Goal: Transaction & Acquisition: Subscribe to service/newsletter

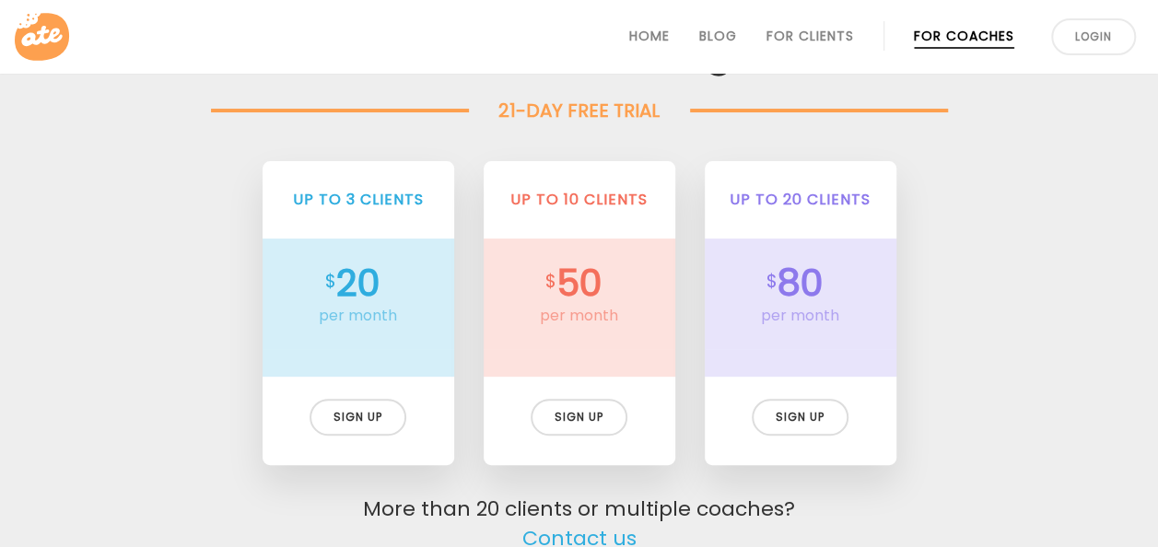
scroll to position [3581, 0]
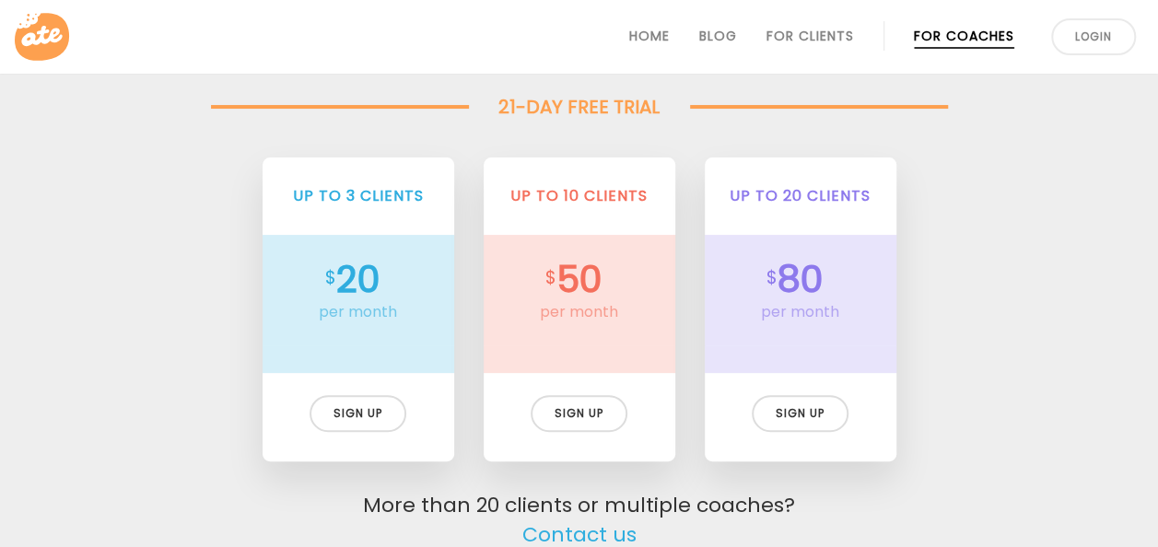
click at [629, 125] on div "Up to 3 clients 20 per month Sign up Up to 3 clients 15 per month $180 billed y…" at bounding box center [580, 306] width 914 height 370
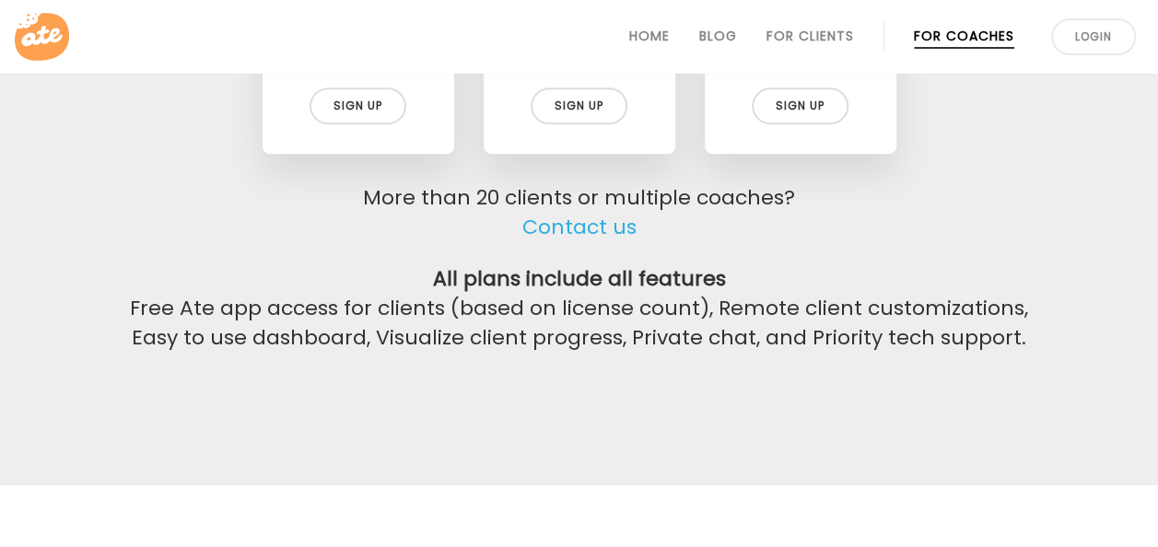
scroll to position [3895, 0]
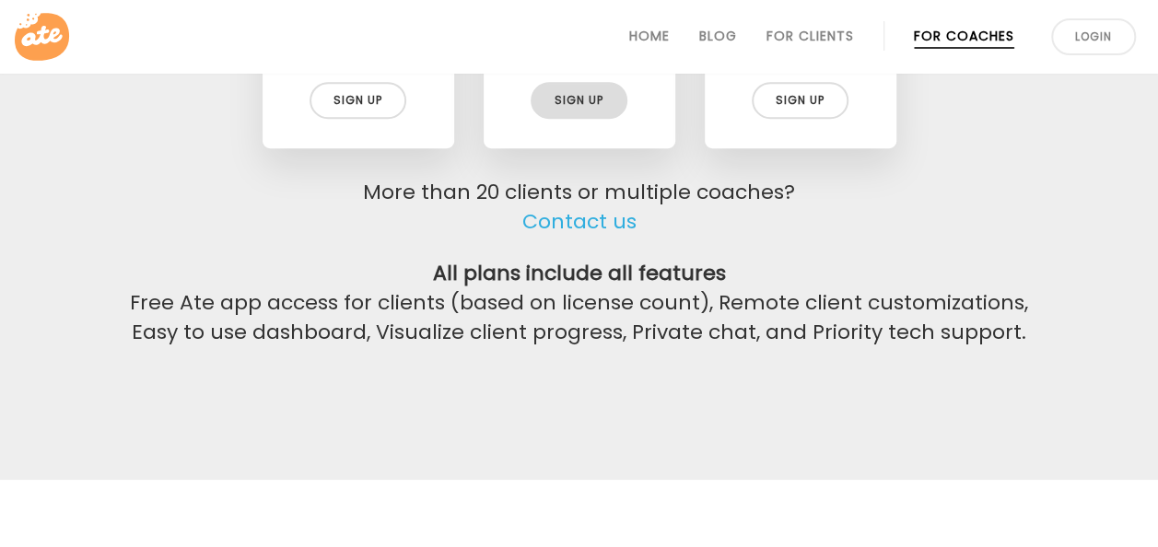
click at [569, 93] on div "Sign up" at bounding box center [579, 100] width 97 height 37
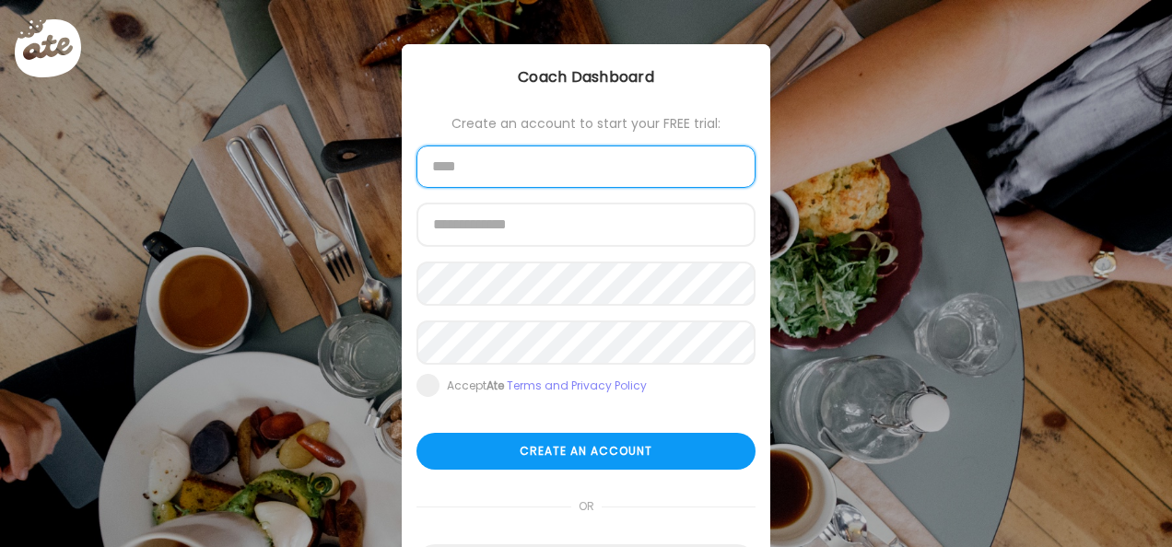
click at [547, 174] on input "text" at bounding box center [586, 167] width 339 height 42
type input "**********"
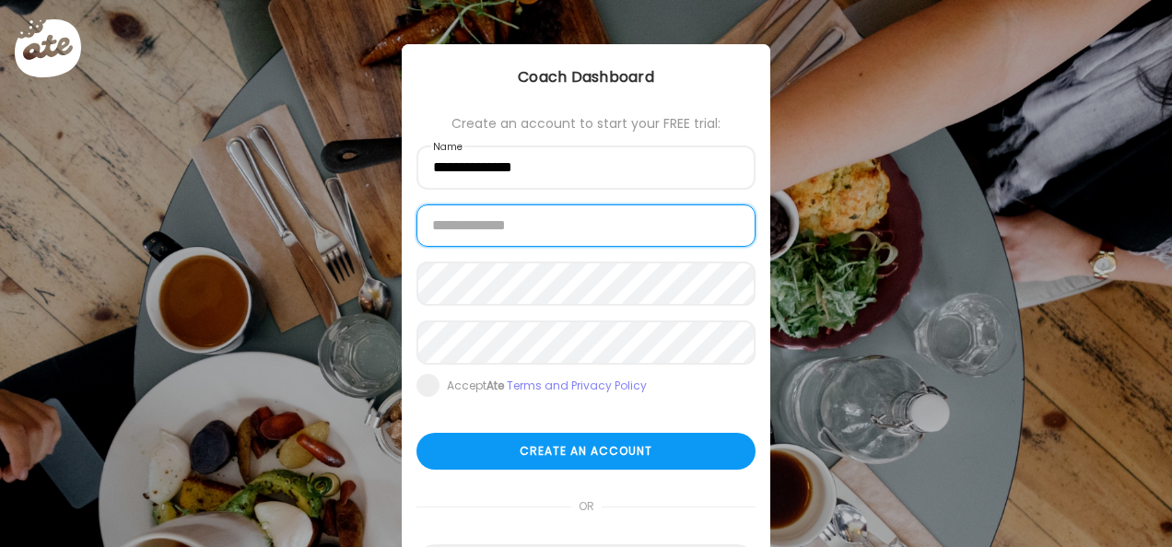
click at [430, 227] on input "email" at bounding box center [586, 226] width 339 height 42
type input "**********"
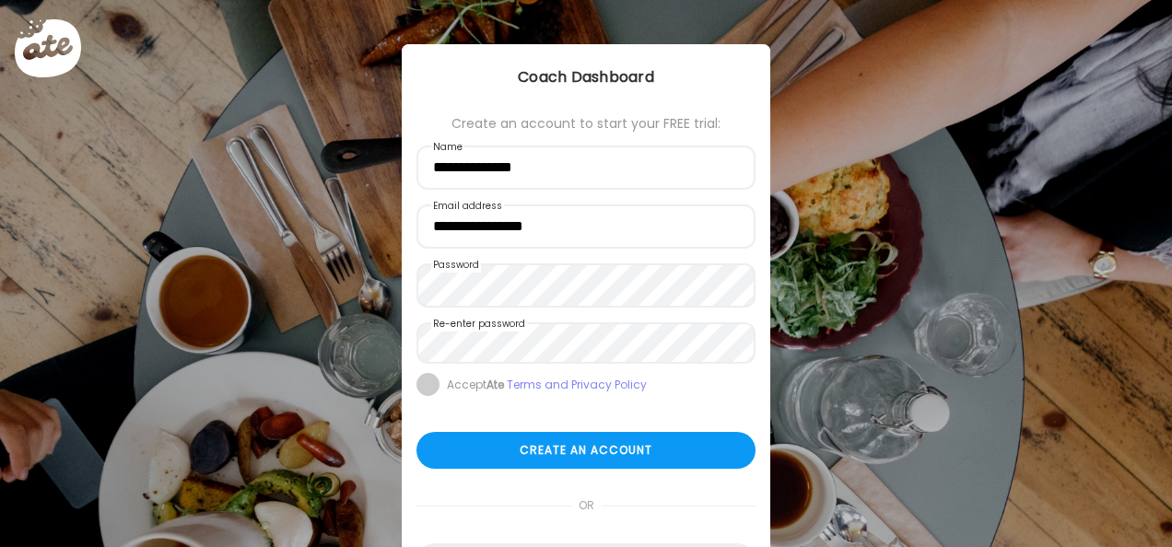
click at [431, 386] on span at bounding box center [428, 384] width 23 height 23
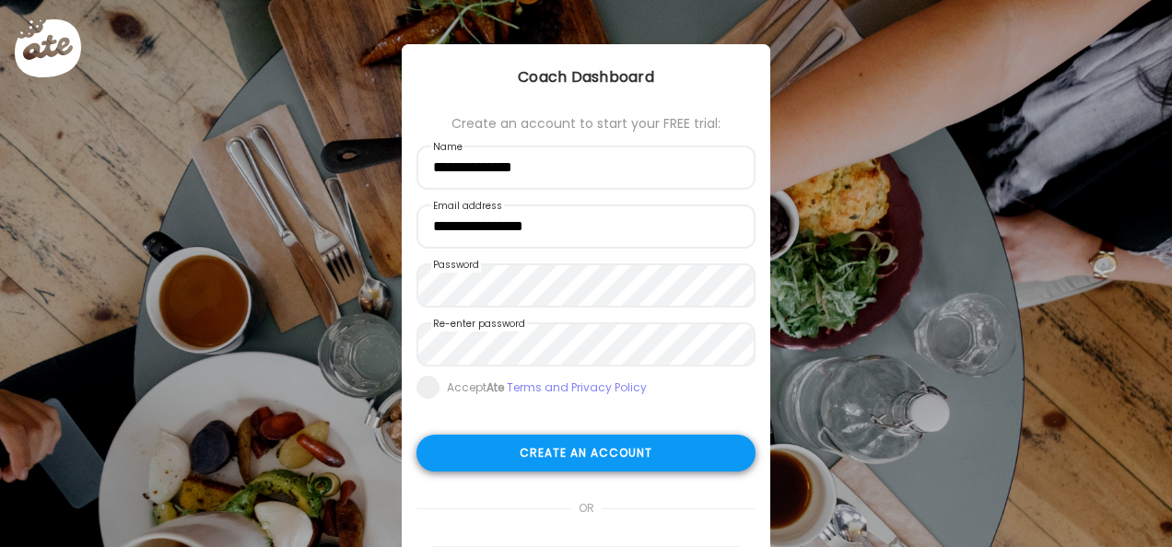
click at [529, 453] on div "Create an account" at bounding box center [586, 453] width 339 height 37
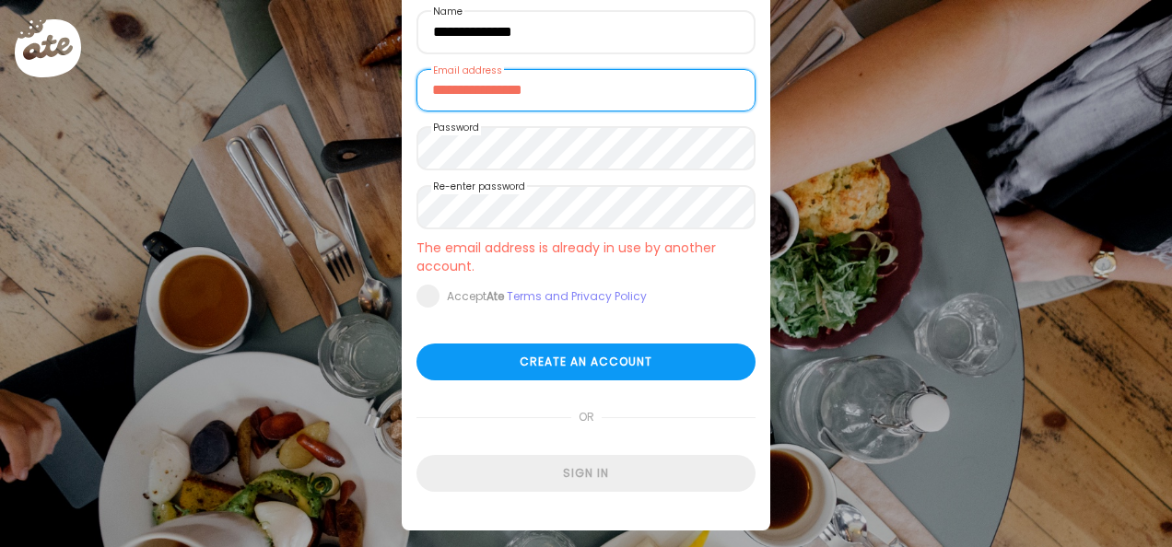
scroll to position [163, 0]
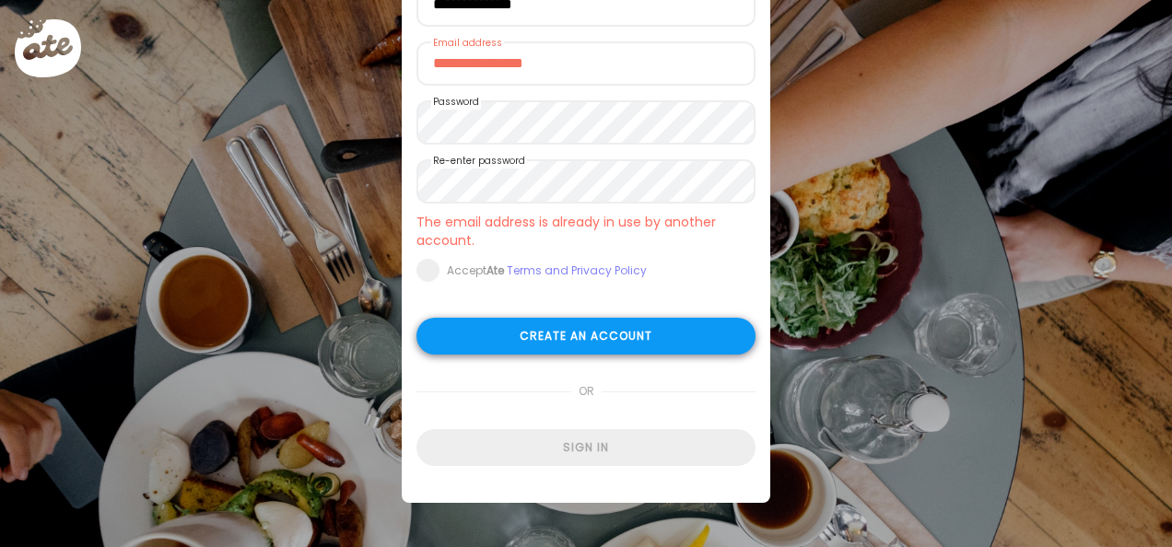
click at [670, 341] on div "Create an account" at bounding box center [586, 336] width 339 height 37
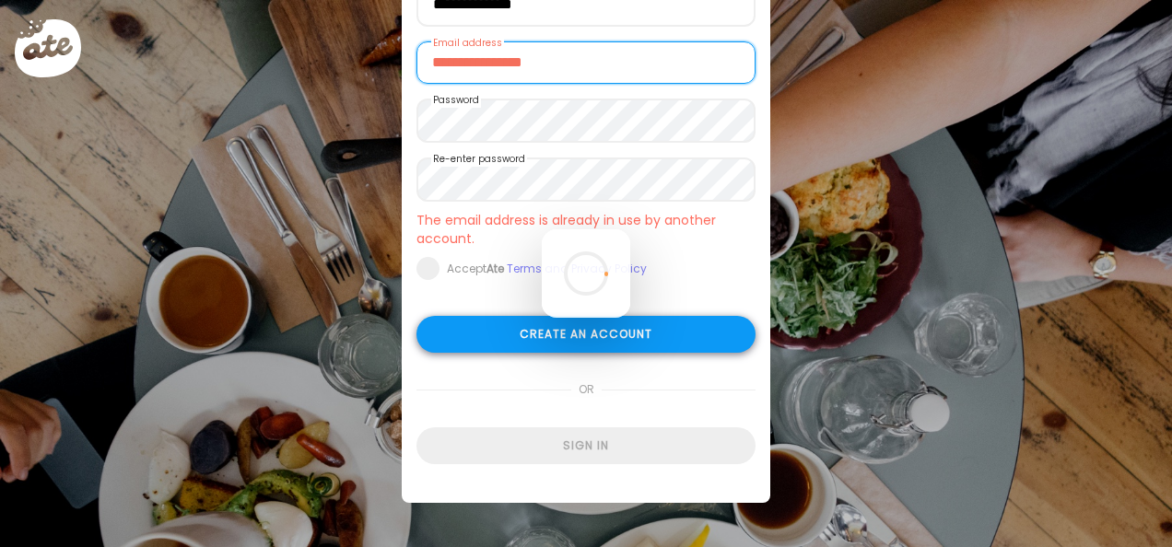
scroll to position [161, 0]
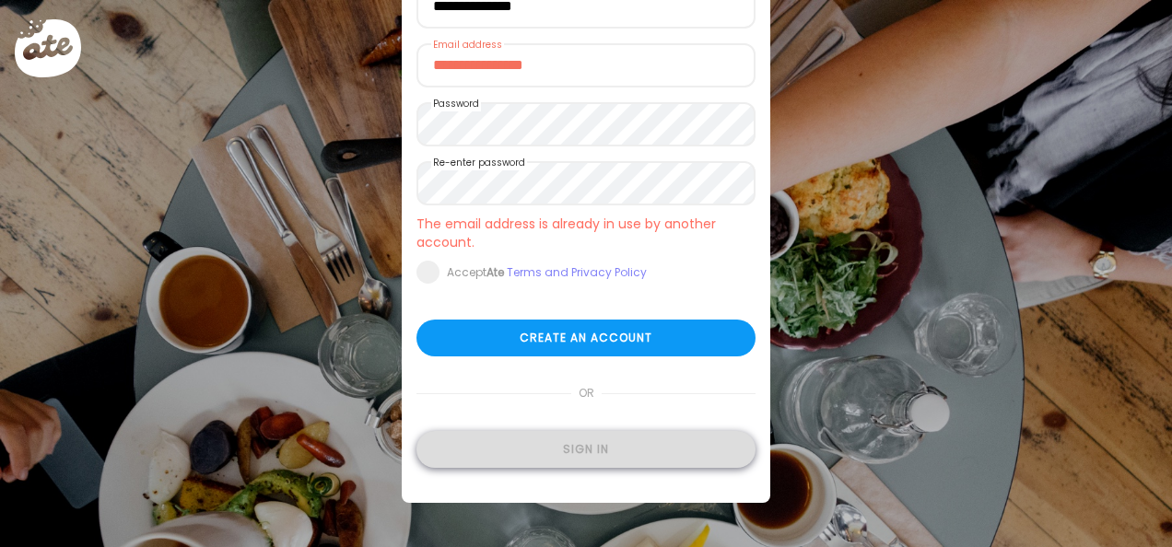
click at [577, 438] on div "Sign in" at bounding box center [586, 449] width 339 height 37
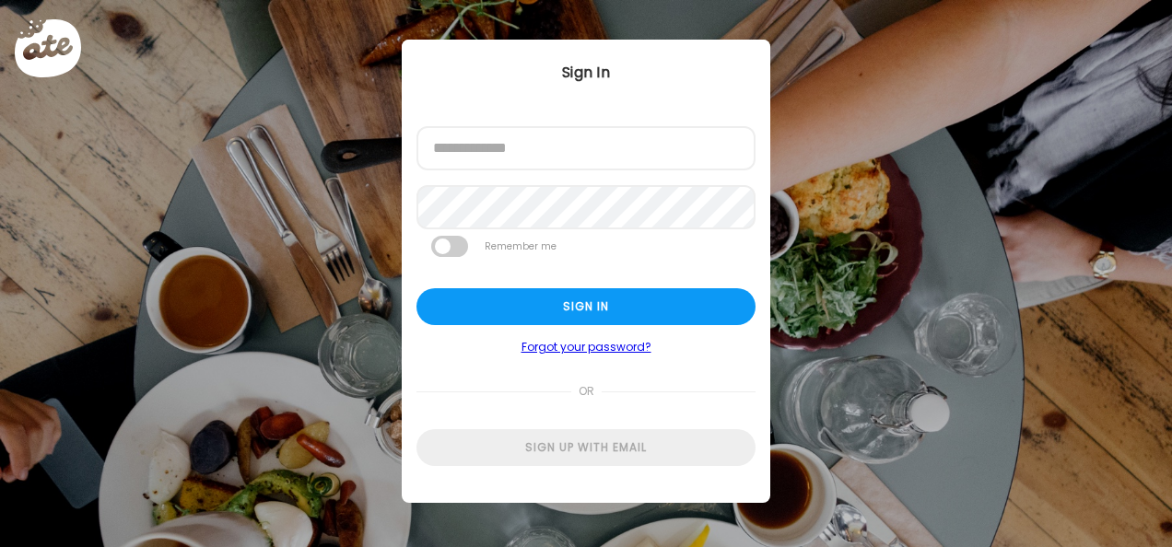
scroll to position [5, 0]
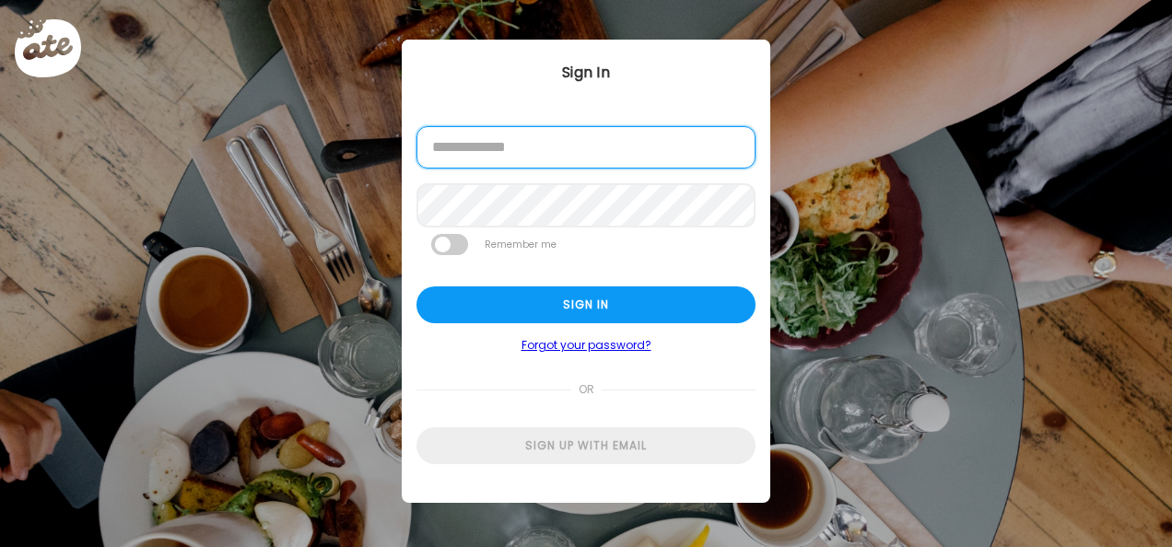
click at [523, 145] on input "email" at bounding box center [586, 147] width 339 height 42
type input "**********"
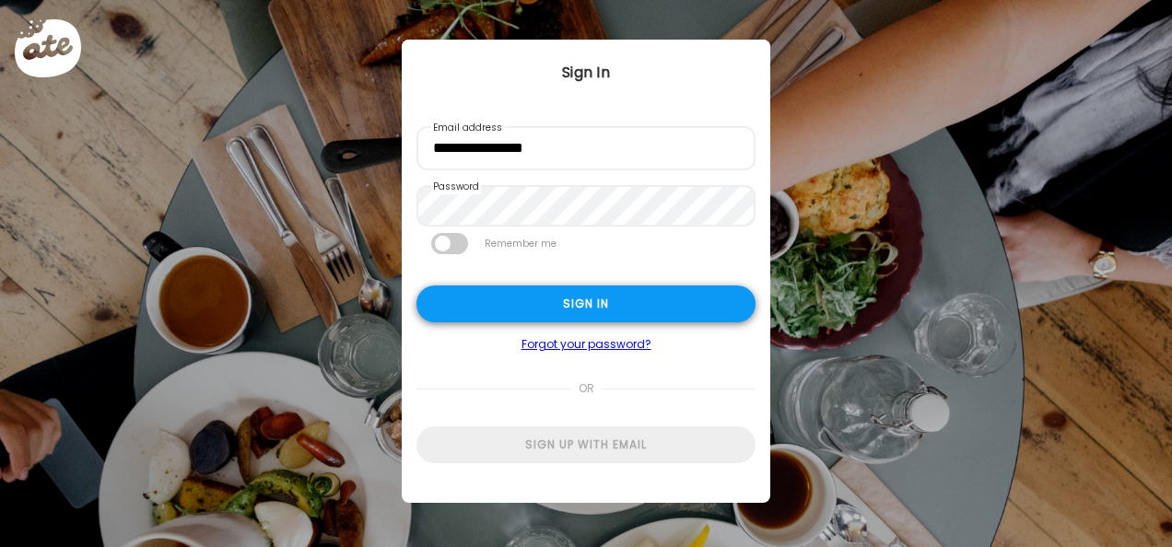
click at [667, 310] on div "Sign in" at bounding box center [586, 304] width 339 height 37
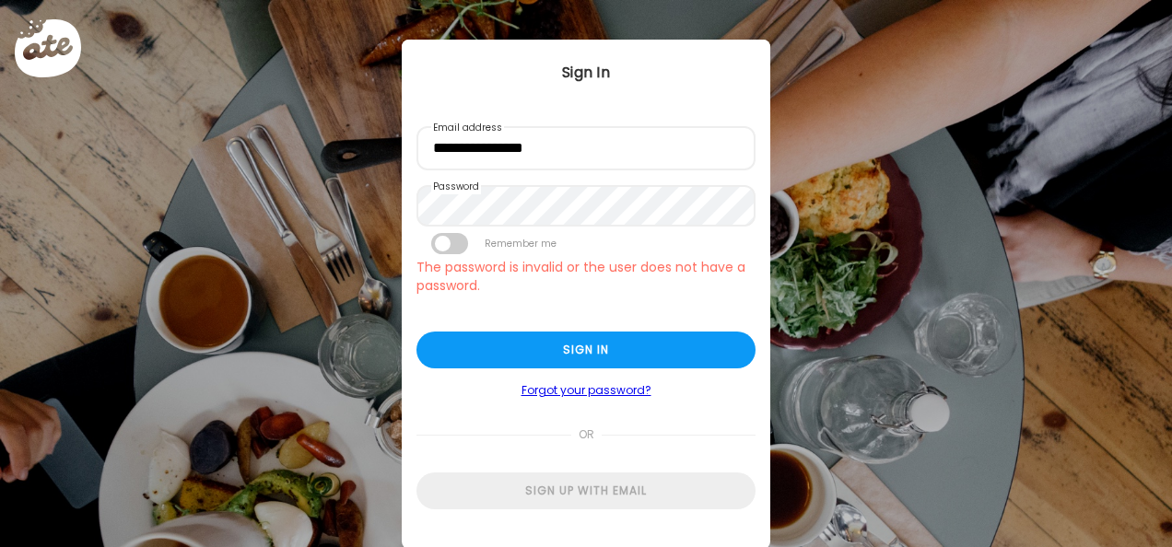
click at [441, 244] on span at bounding box center [449, 243] width 37 height 21
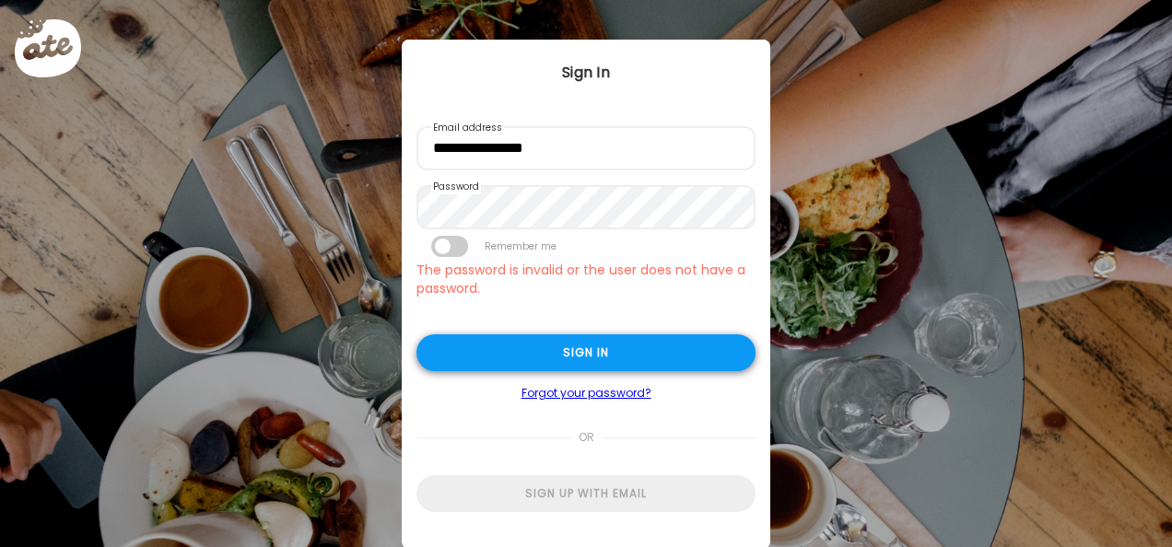
click at [541, 365] on div "Sign in" at bounding box center [586, 353] width 339 height 37
click at [634, 362] on div "Sign in" at bounding box center [586, 353] width 339 height 37
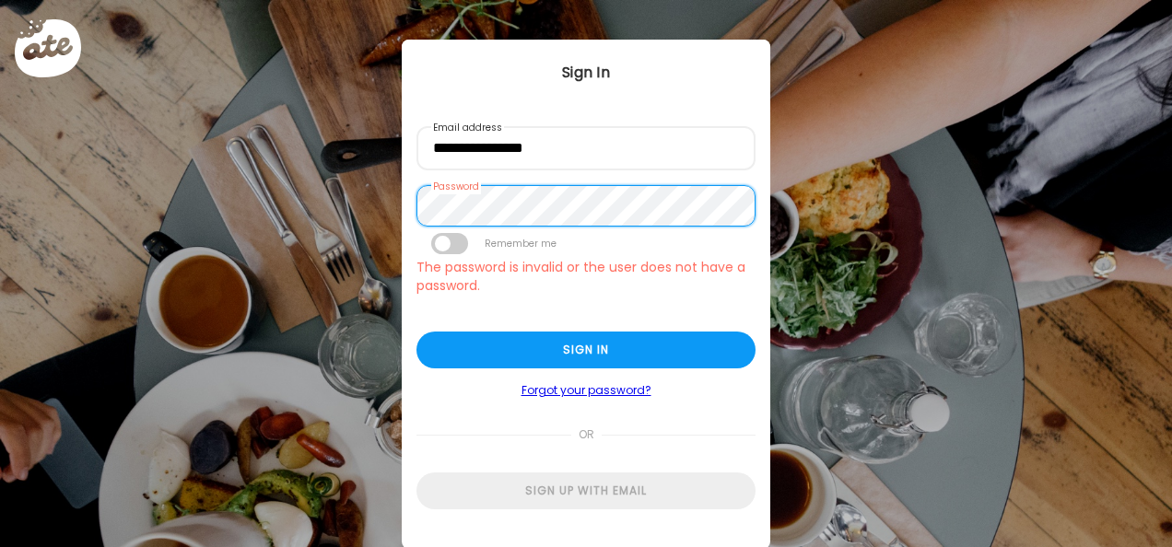
scroll to position [0, 0]
click at [374, 222] on div "Ate Coach Dashboard Wahoo! It’s official Take a moment to set up your Coach Pro…" at bounding box center [586, 273] width 1172 height 547
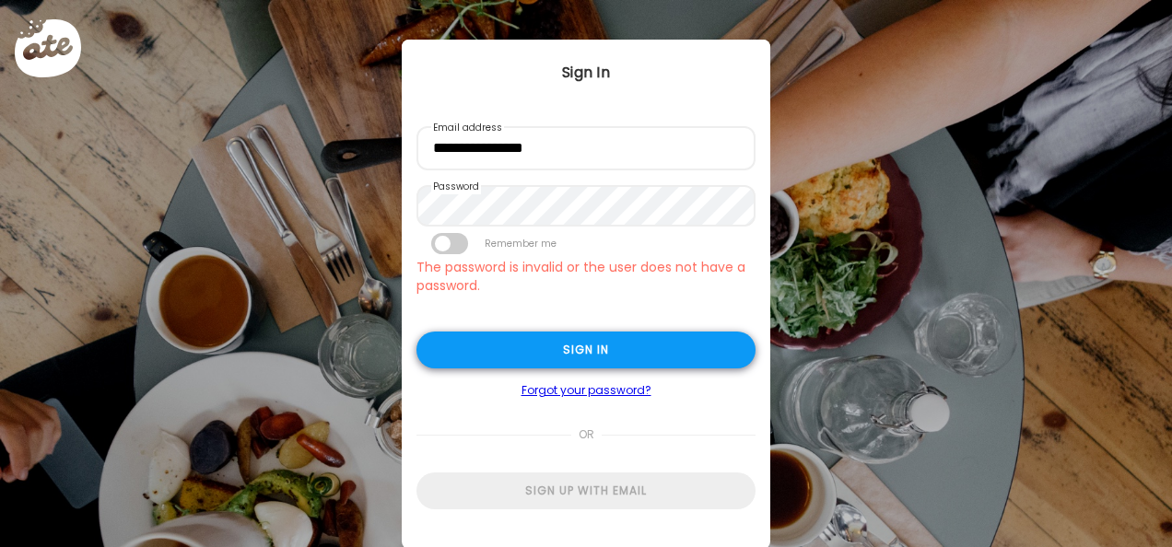
click at [658, 350] on div "Sign in" at bounding box center [586, 350] width 339 height 37
click at [584, 341] on div "Sign in" at bounding box center [586, 350] width 339 height 37
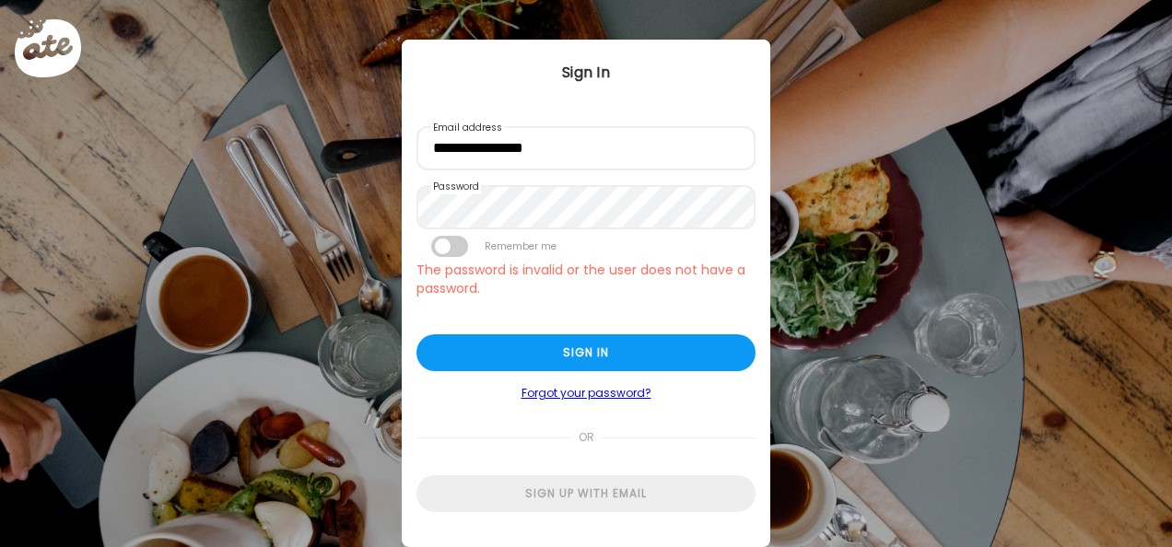
type input "*******"
type input "**********"
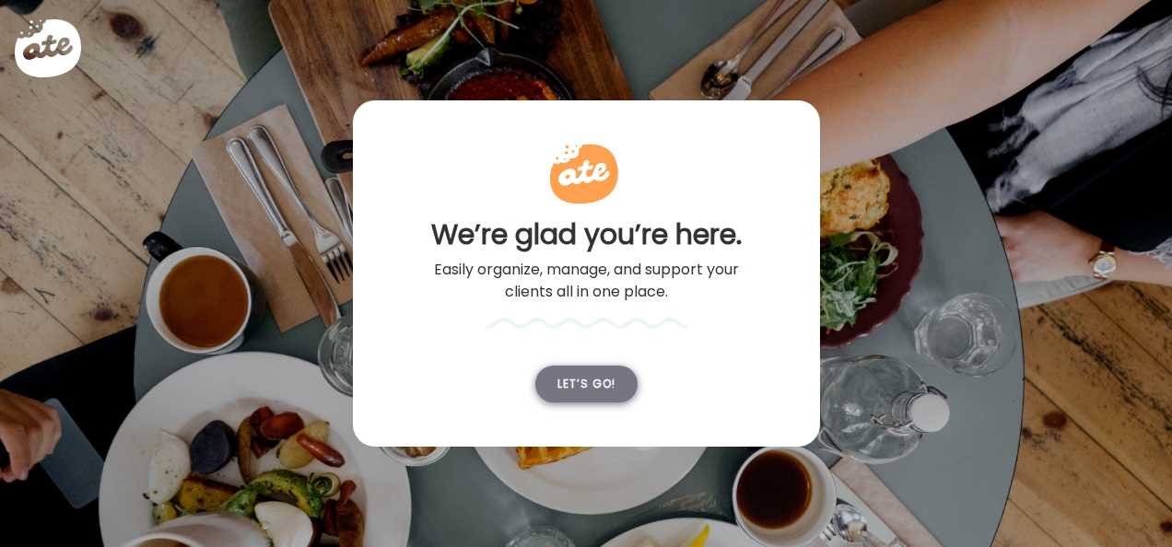
click at [594, 380] on div "Let’s go!" at bounding box center [586, 384] width 102 height 37
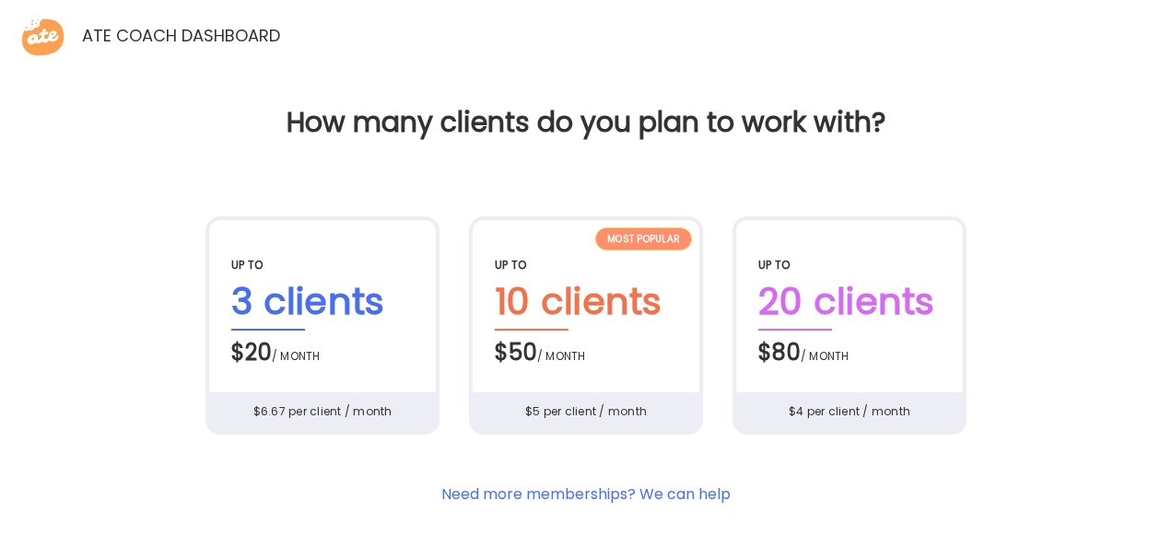
click at [555, 418] on div "$5 per client / month" at bounding box center [586, 412] width 229 height 39
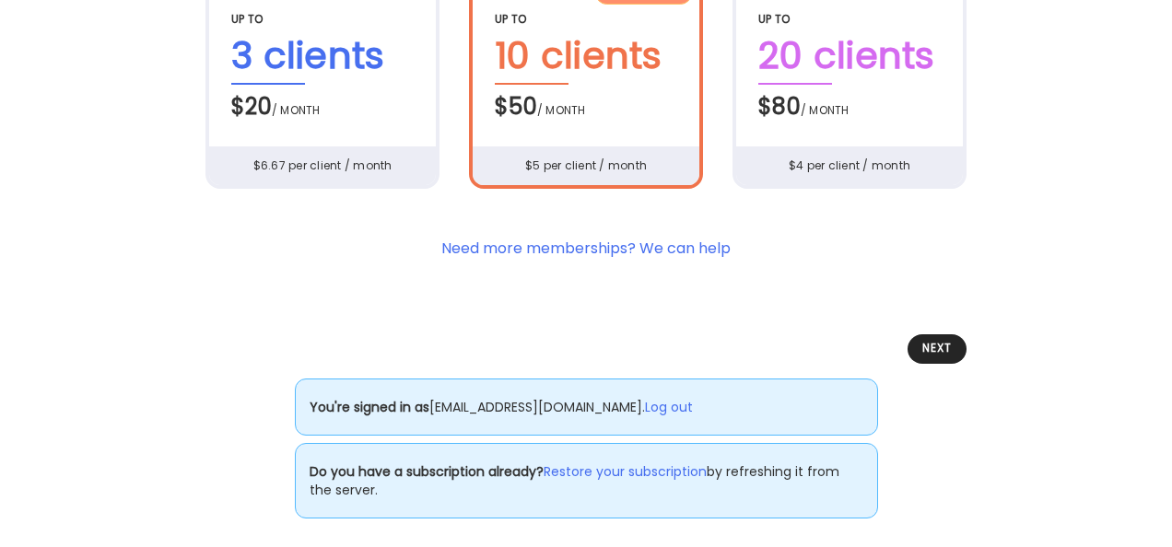
scroll to position [253, 0]
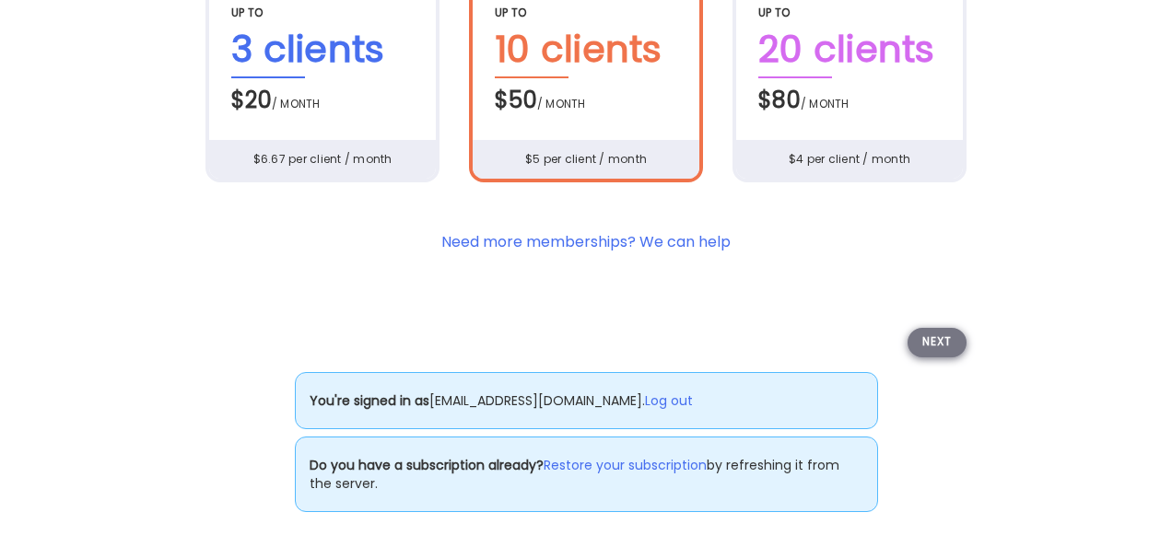
click at [927, 341] on div "Next" at bounding box center [937, 342] width 59 height 29
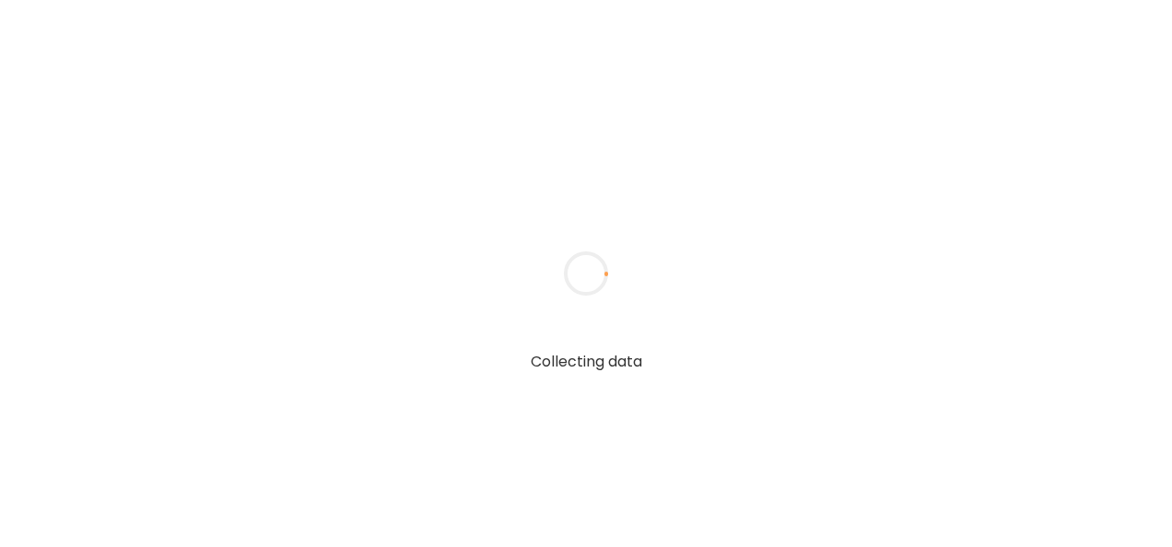
scroll to position [84, 0]
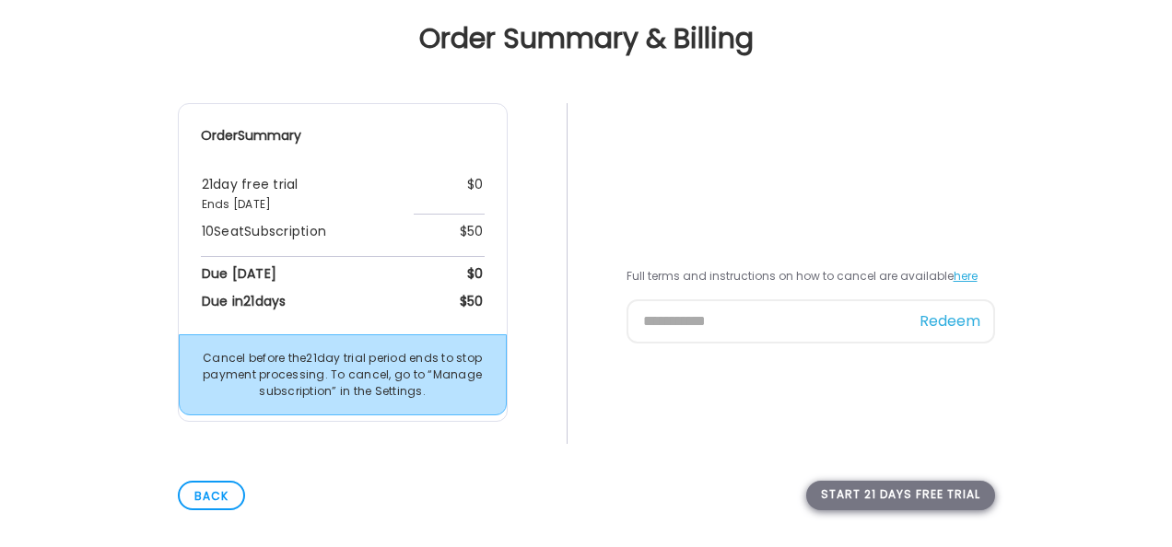
click at [885, 487] on div "Start 21 days free trial" at bounding box center [900, 495] width 189 height 29
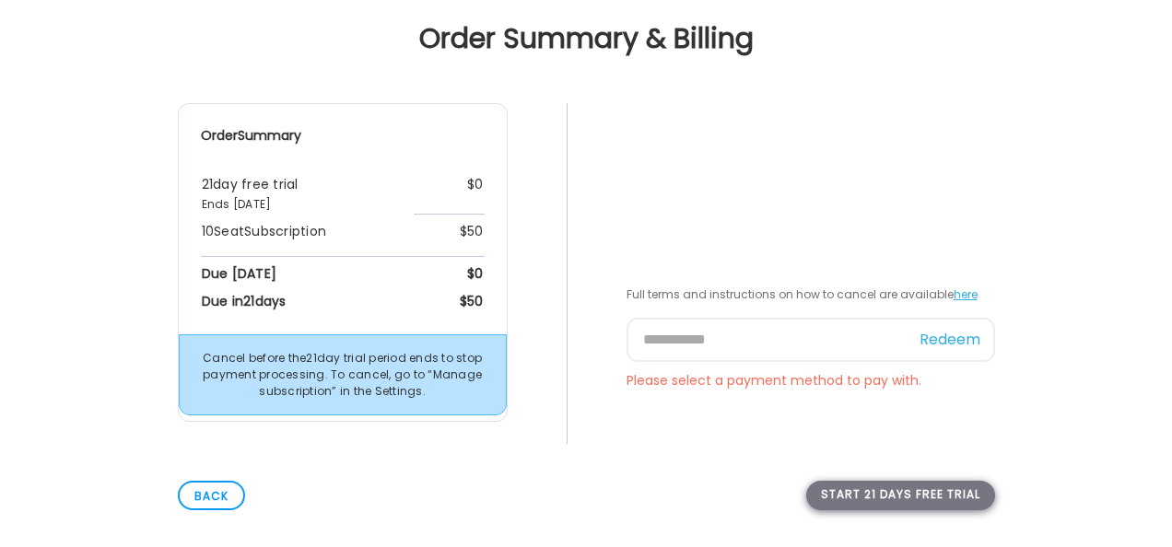
click at [847, 496] on div "Start 21 days free trial" at bounding box center [900, 495] width 189 height 29
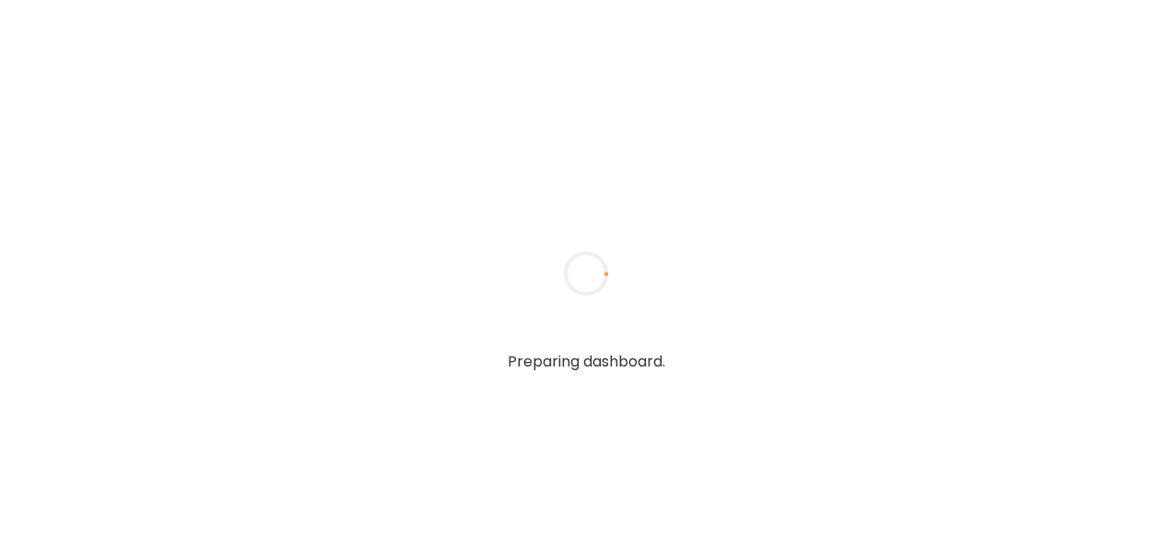
type input "*******"
type input "**********"
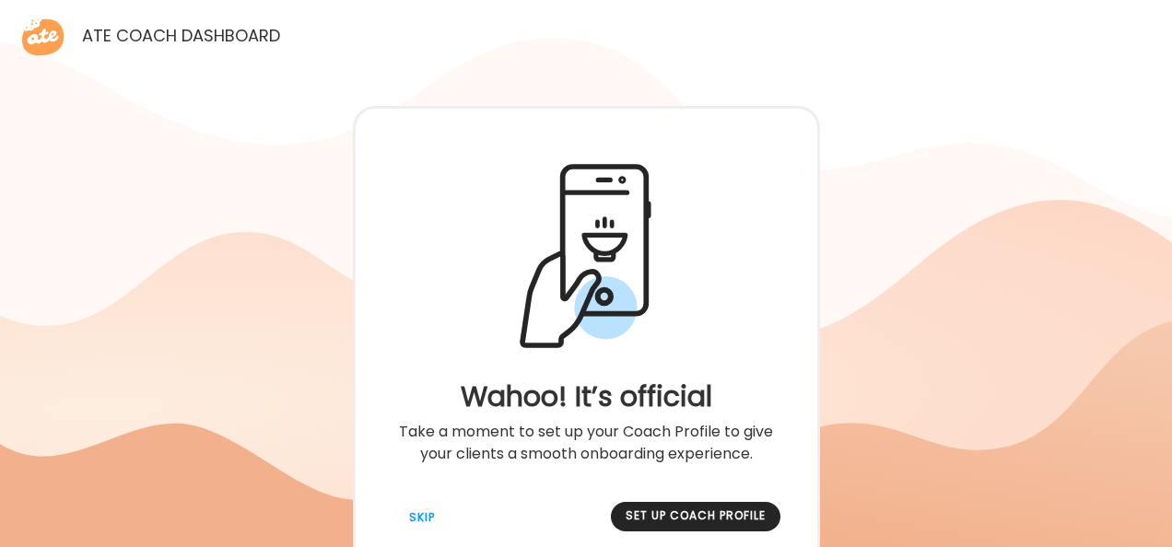
scroll to position [67, 0]
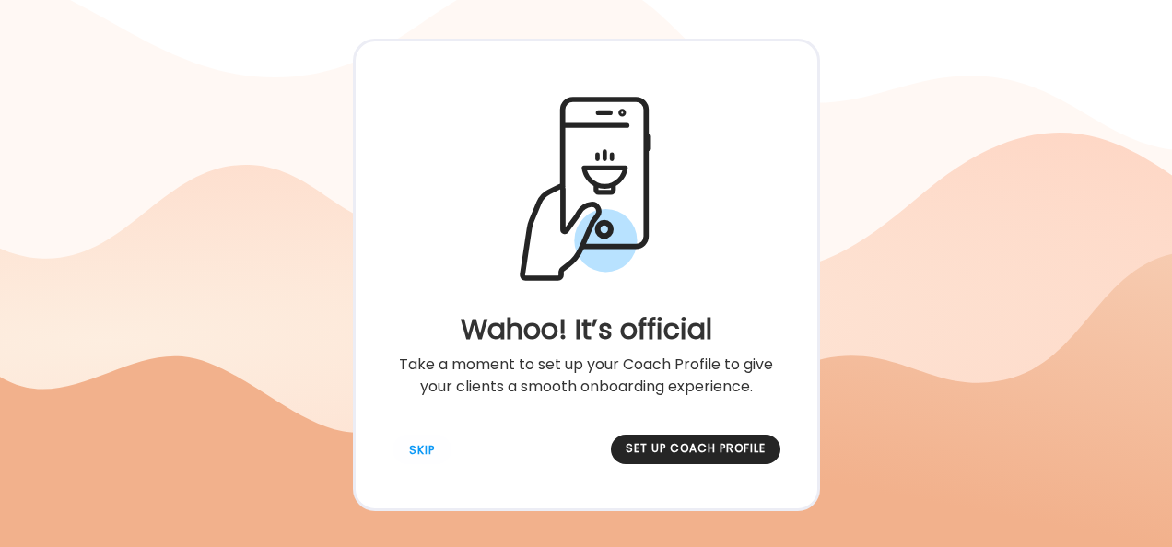
type input "**********"
click at [721, 445] on div "Set up coach profile" at bounding box center [696, 449] width 170 height 29
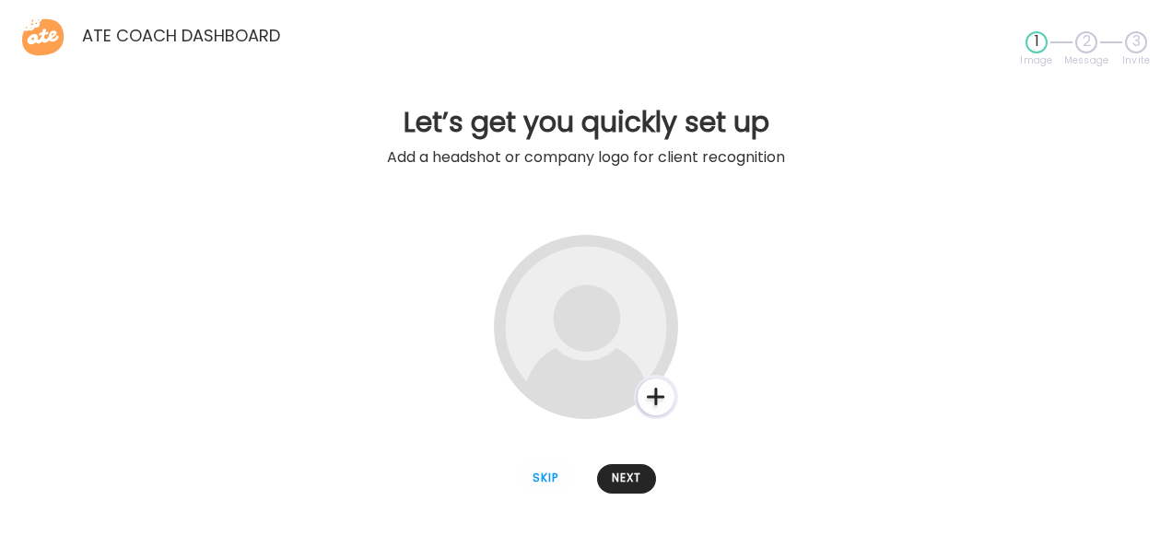
scroll to position [0, 0]
click at [662, 400] on div at bounding box center [656, 397] width 44 height 44
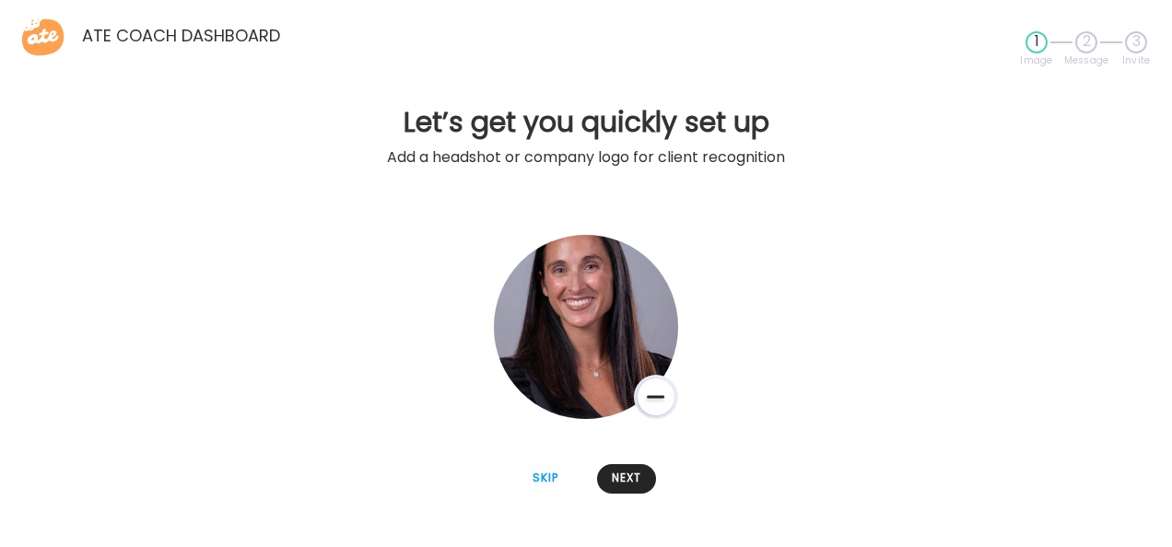
click at [651, 394] on div at bounding box center [656, 397] width 44 height 44
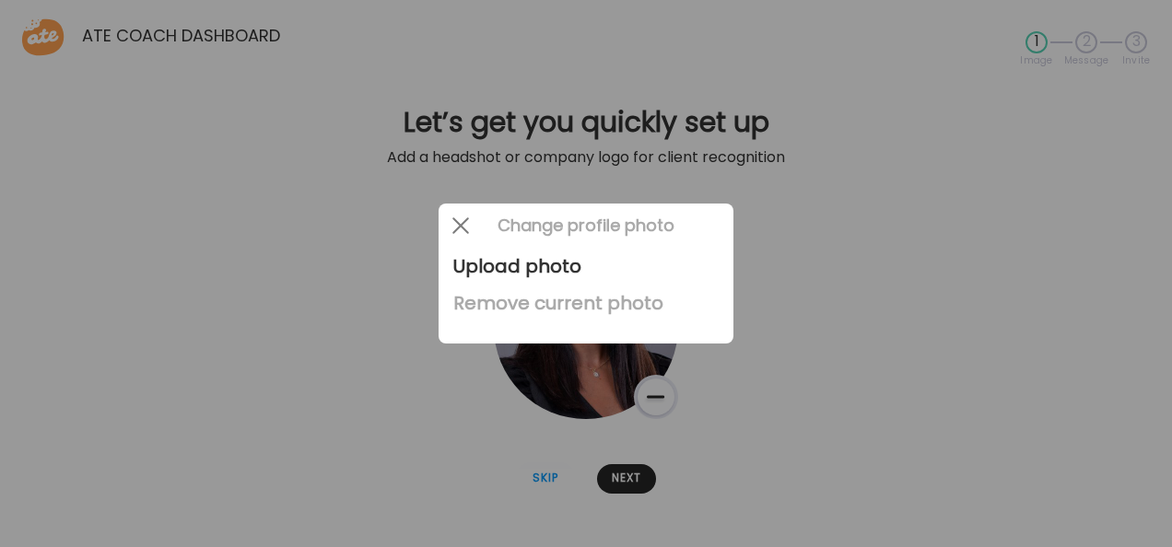
click at [550, 313] on div "Remove current photo" at bounding box center [585, 303] width 265 height 37
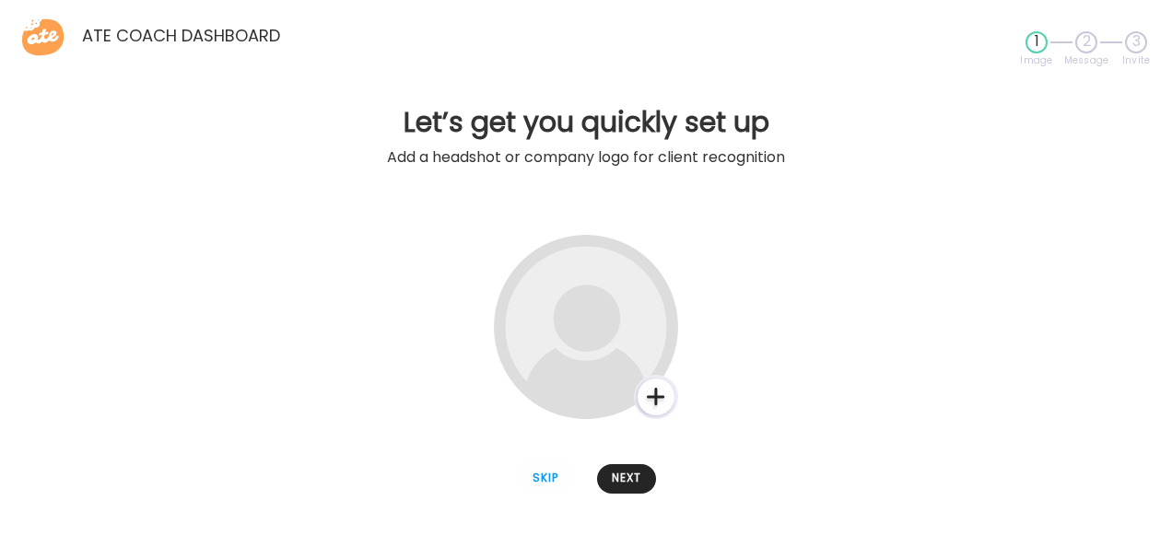
click at [661, 388] on div at bounding box center [656, 397] width 44 height 44
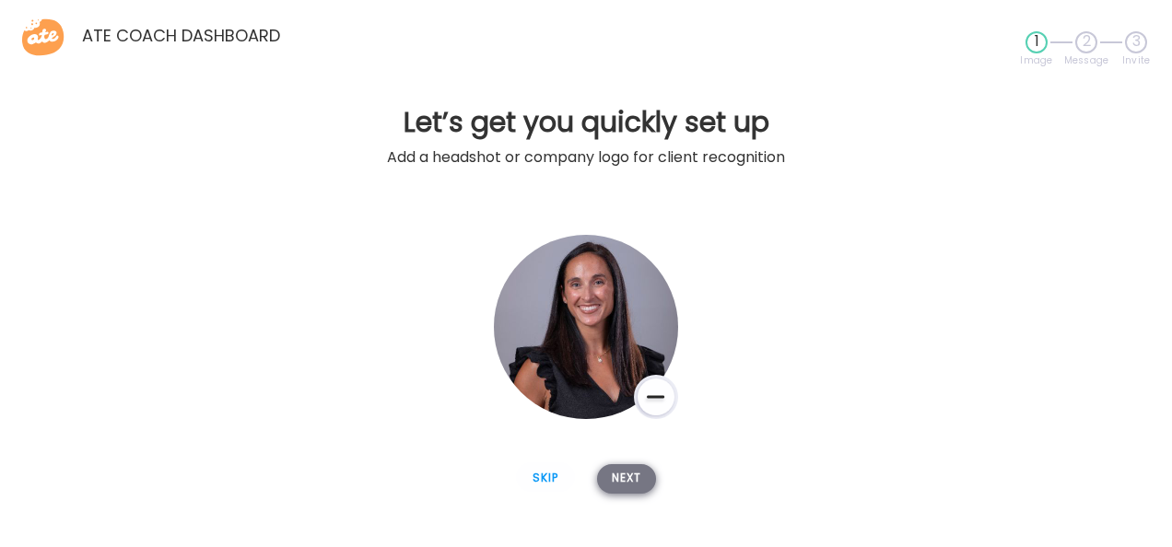
click at [617, 483] on div "Next" at bounding box center [626, 478] width 59 height 29
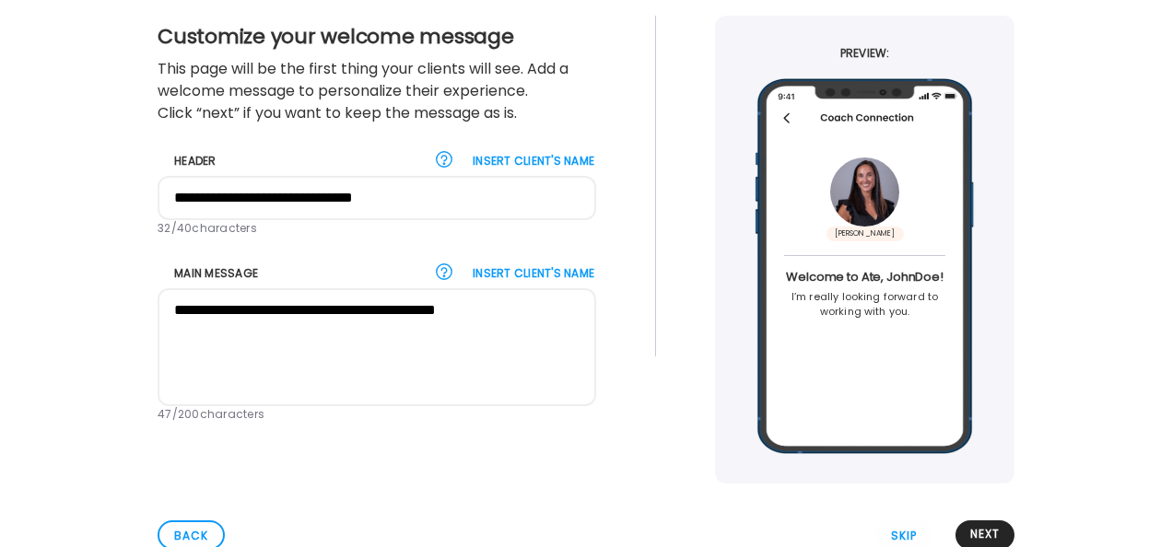
scroll to position [130, 0]
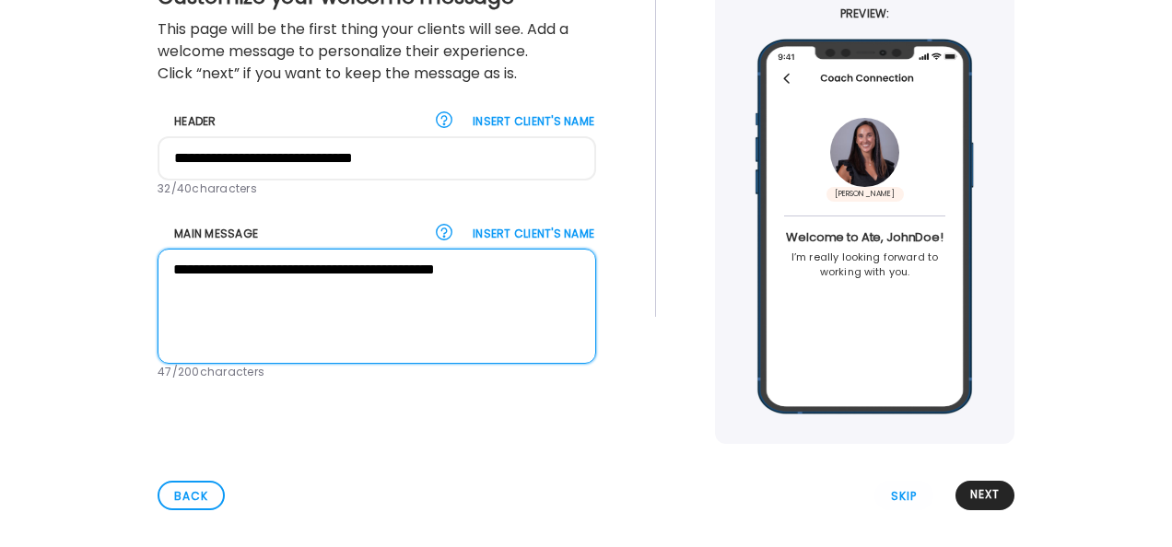
click at [535, 280] on textarea "**********" at bounding box center [377, 306] width 439 height 115
drag, startPoint x: 527, startPoint y: 276, endPoint x: 116, endPoint y: 300, distance: 411.7
click at [116, 300] on div "**********" at bounding box center [586, 210] width 1143 height 468
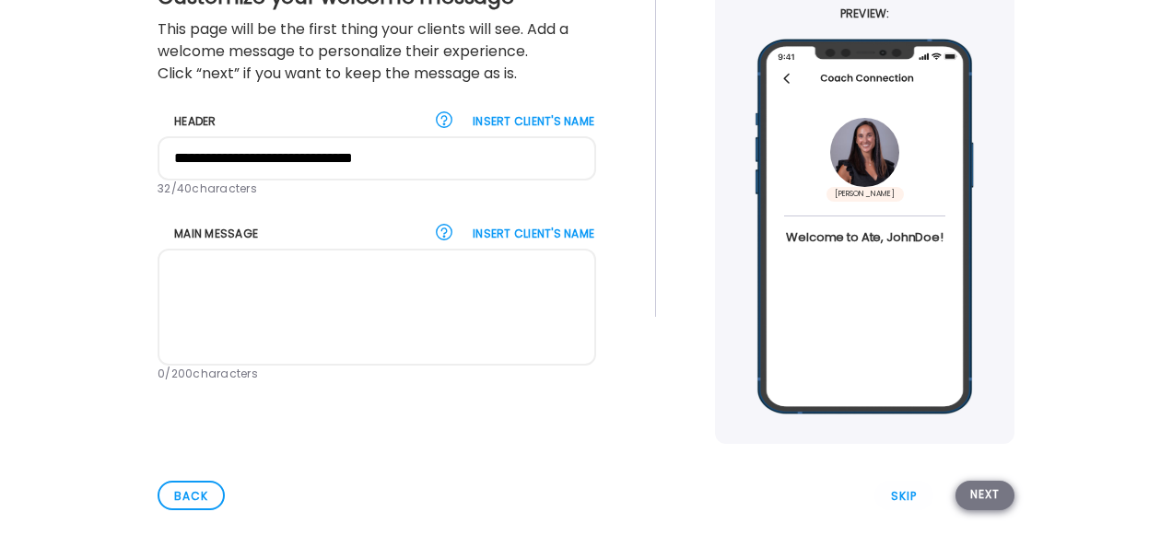
click at [977, 491] on div "Next" at bounding box center [985, 495] width 59 height 29
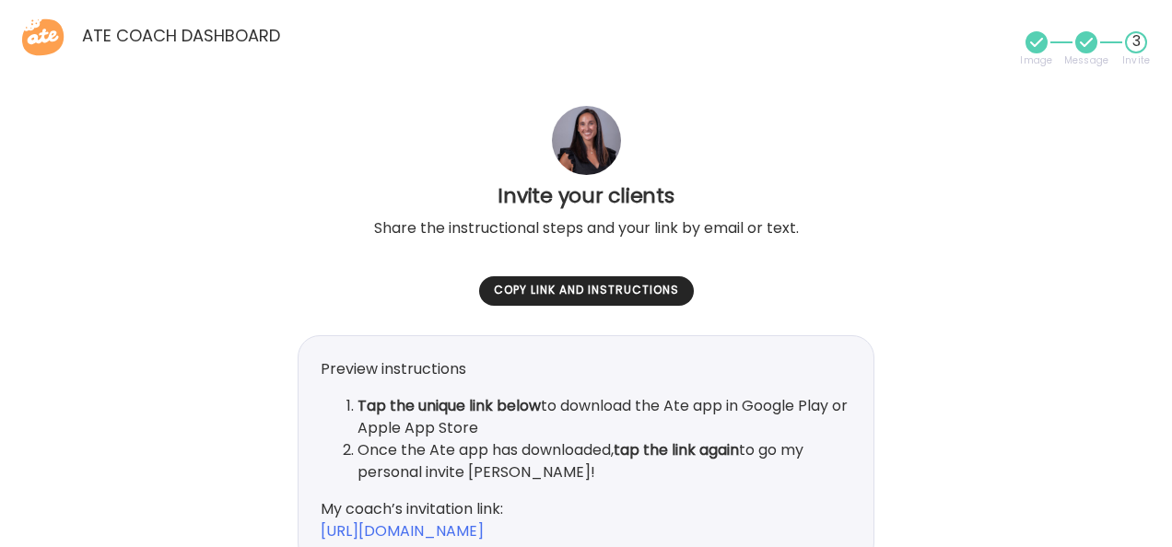
scroll to position [158, 0]
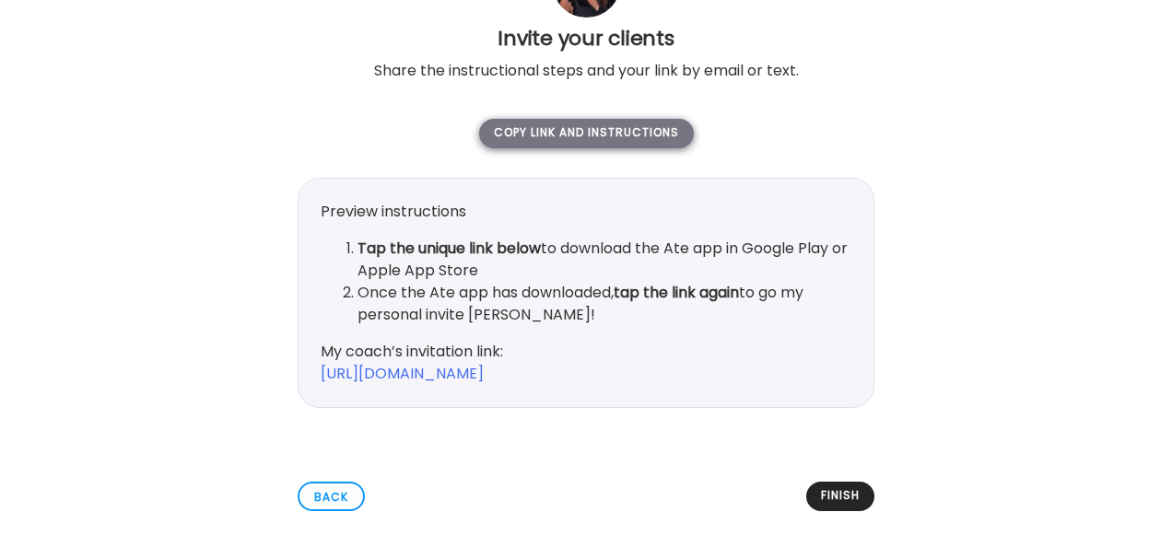
click at [556, 131] on div "copy link and instructions" at bounding box center [586, 133] width 215 height 29
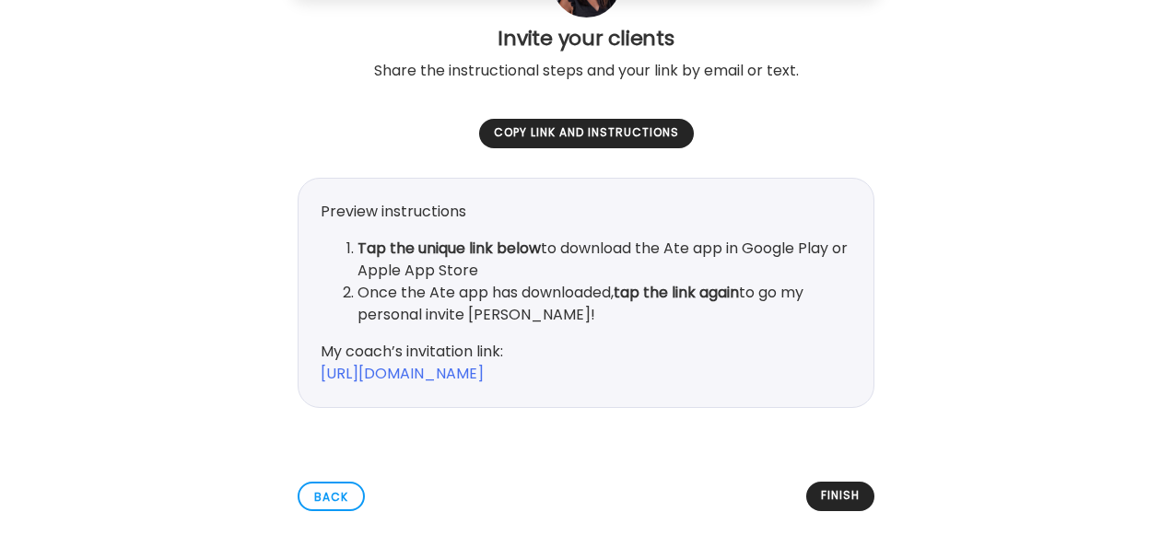
drag, startPoint x: 555, startPoint y: 370, endPoint x: 603, endPoint y: 396, distance: 54.4
click at [603, 396] on div "Updating welcome message" at bounding box center [586, 362] width 97 height 96
